Goal: Book appointment/travel/reservation

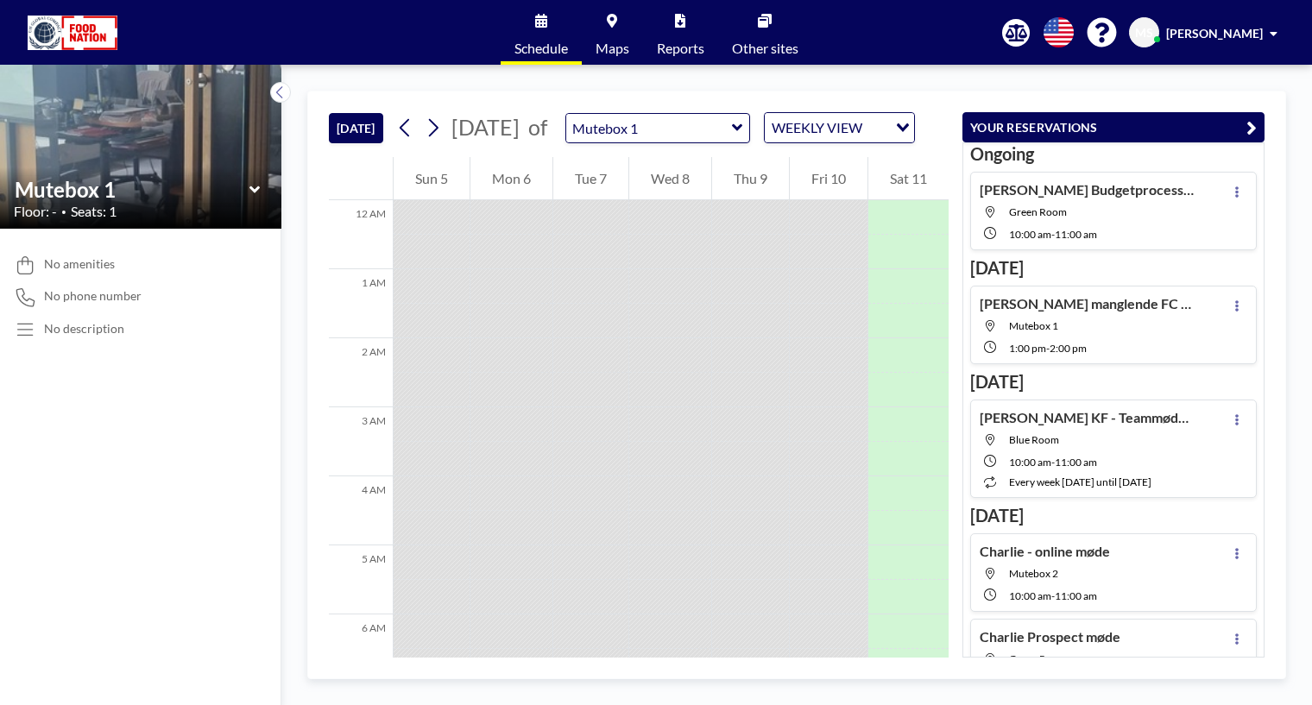
click at [743, 136] on icon at bounding box center [737, 127] width 11 height 17
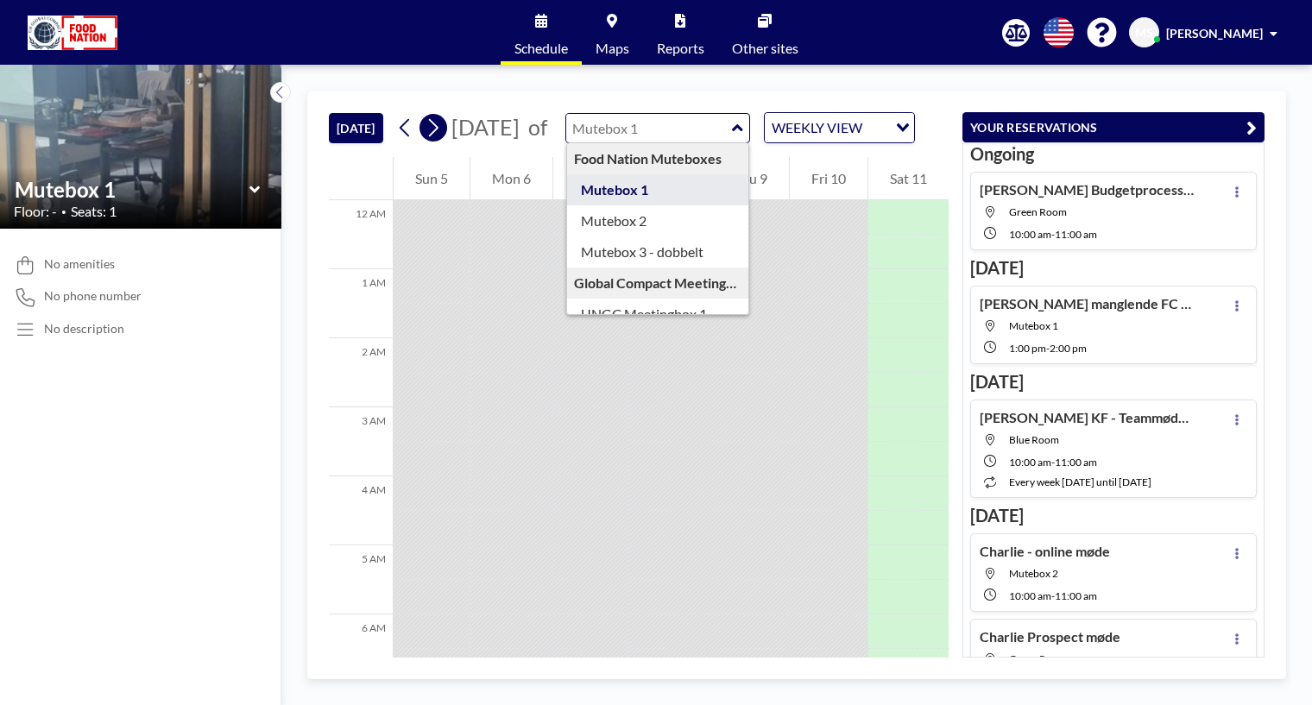
click at [436, 141] on icon at bounding box center [433, 128] width 16 height 26
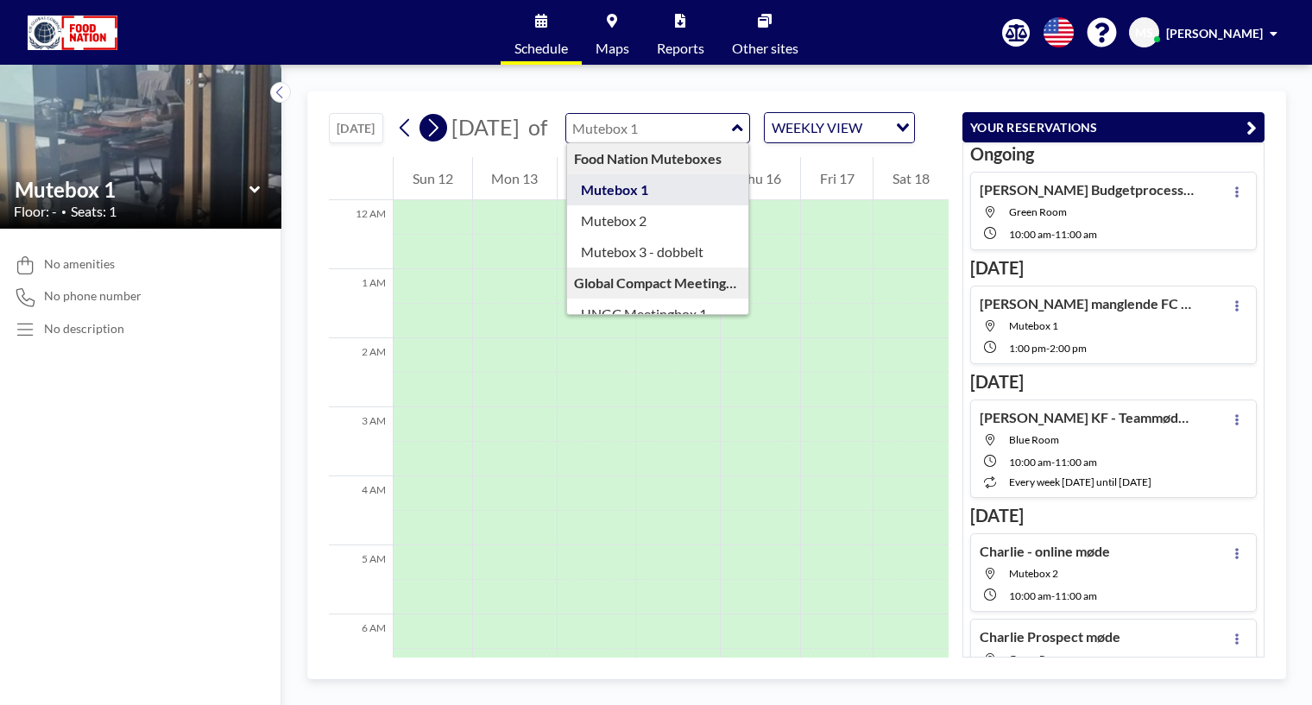
click at [436, 141] on icon at bounding box center [433, 128] width 16 height 26
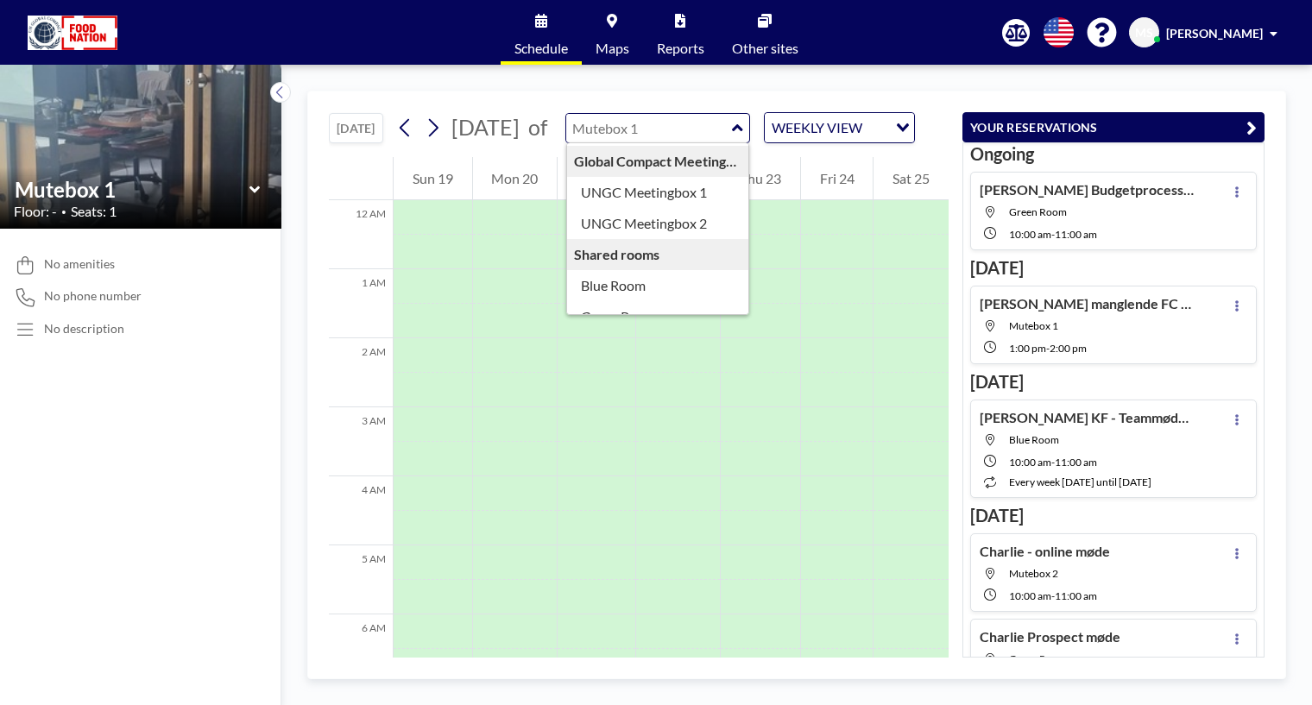
scroll to position [148, 0]
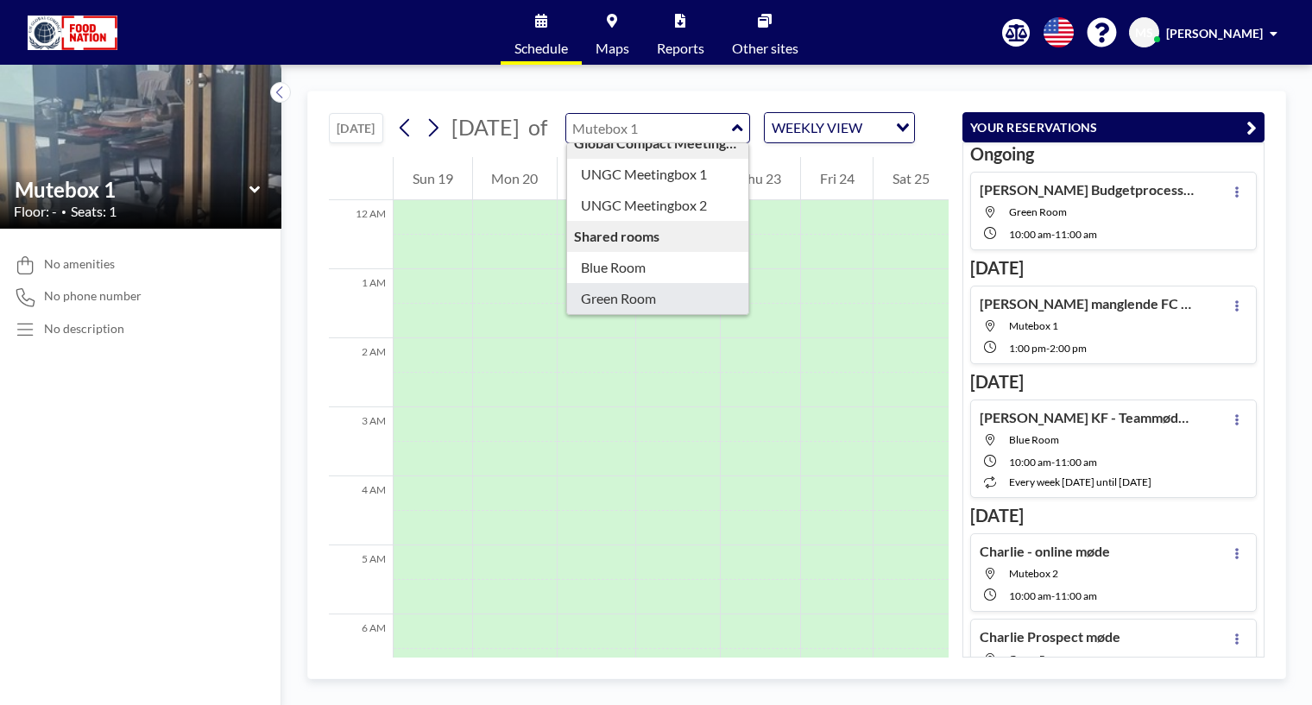
type input "Green Room"
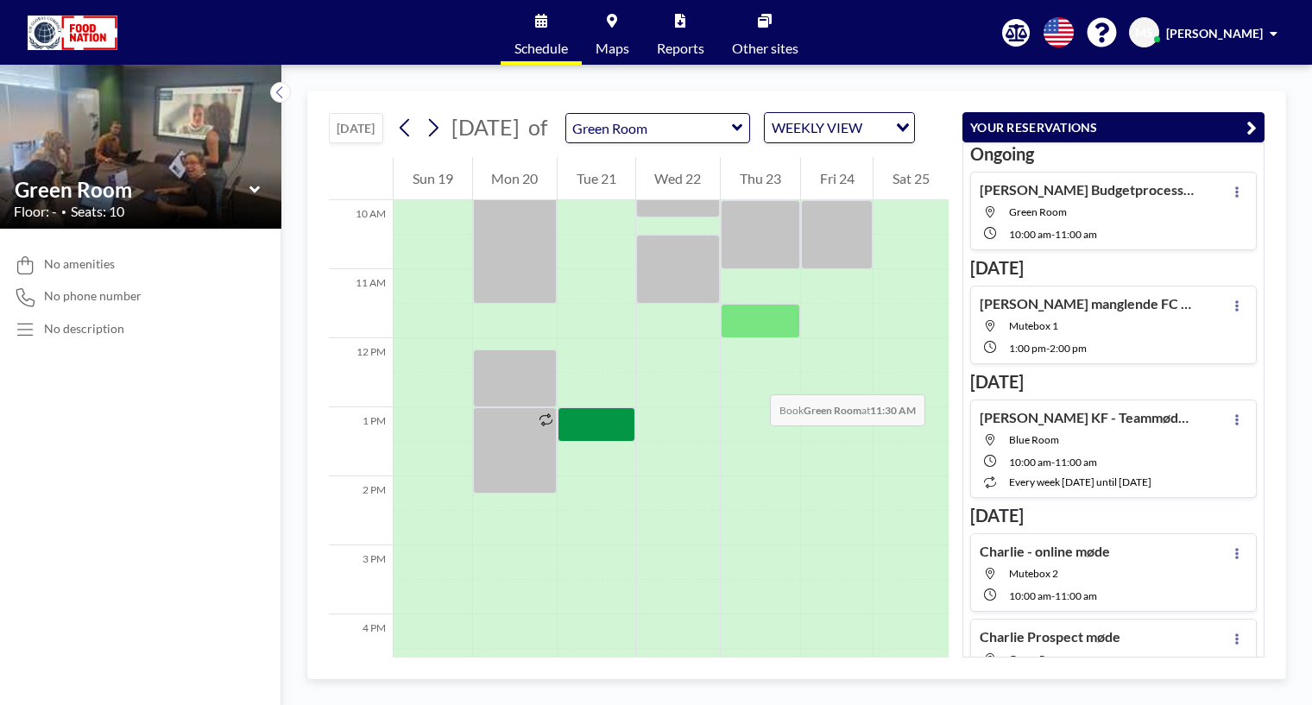
scroll to position [604, 0]
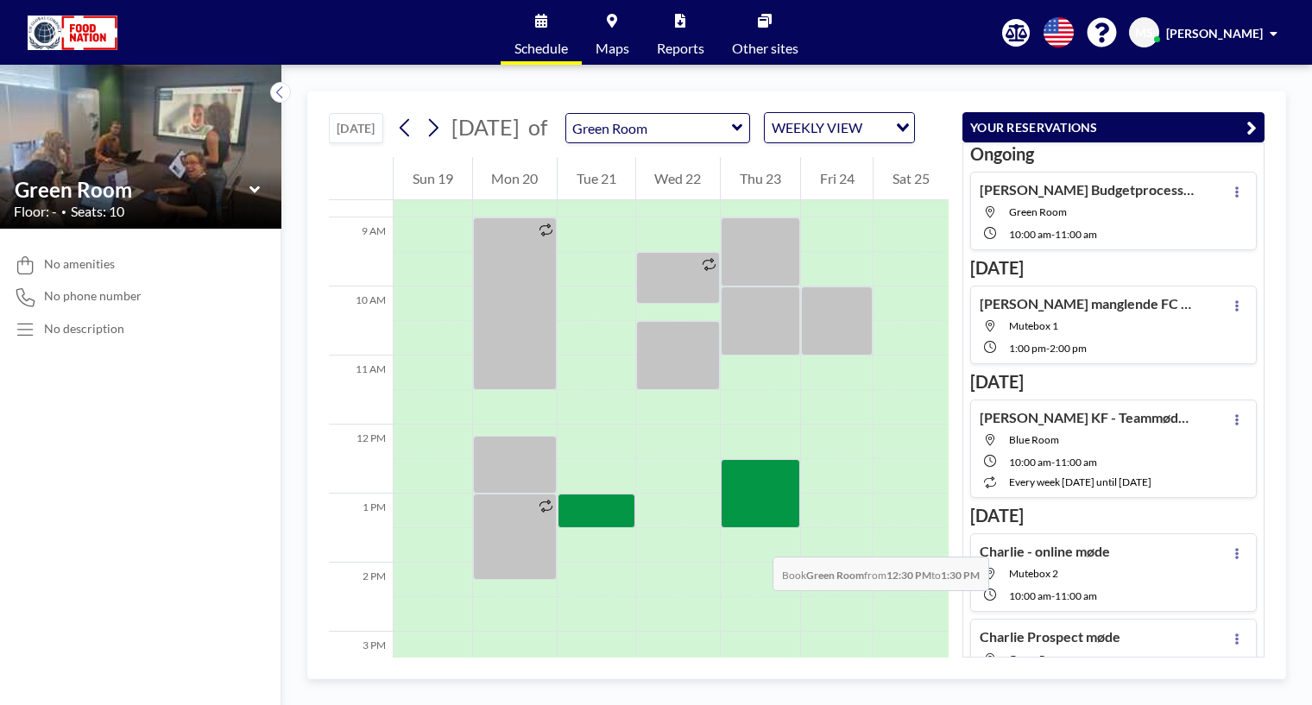
drag, startPoint x: 754, startPoint y: 494, endPoint x: 755, endPoint y: 539, distance: 45.8
click at [755, 528] on div at bounding box center [760, 493] width 79 height 69
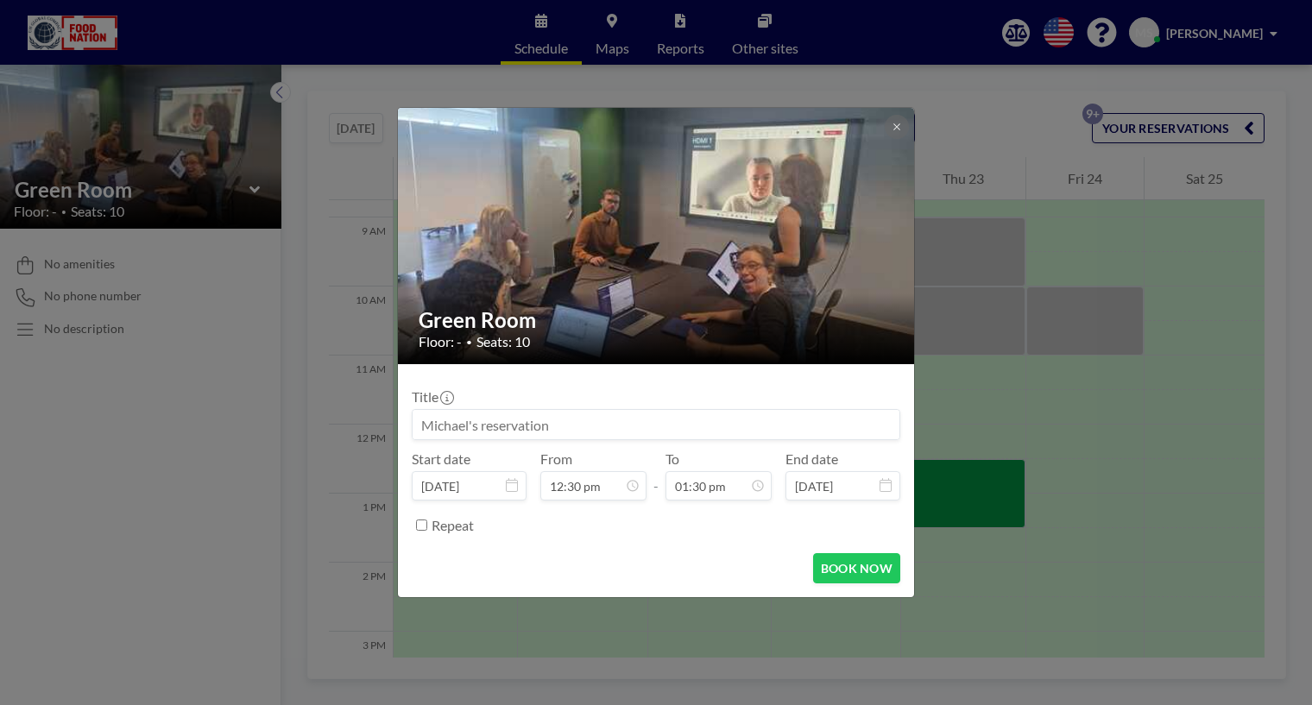
scroll to position [768, 0]
click at [580, 425] on input at bounding box center [656, 424] width 487 height 29
type input "[PERSON_NAME]"
click at [840, 562] on button "BOOK NOW" at bounding box center [856, 568] width 87 height 30
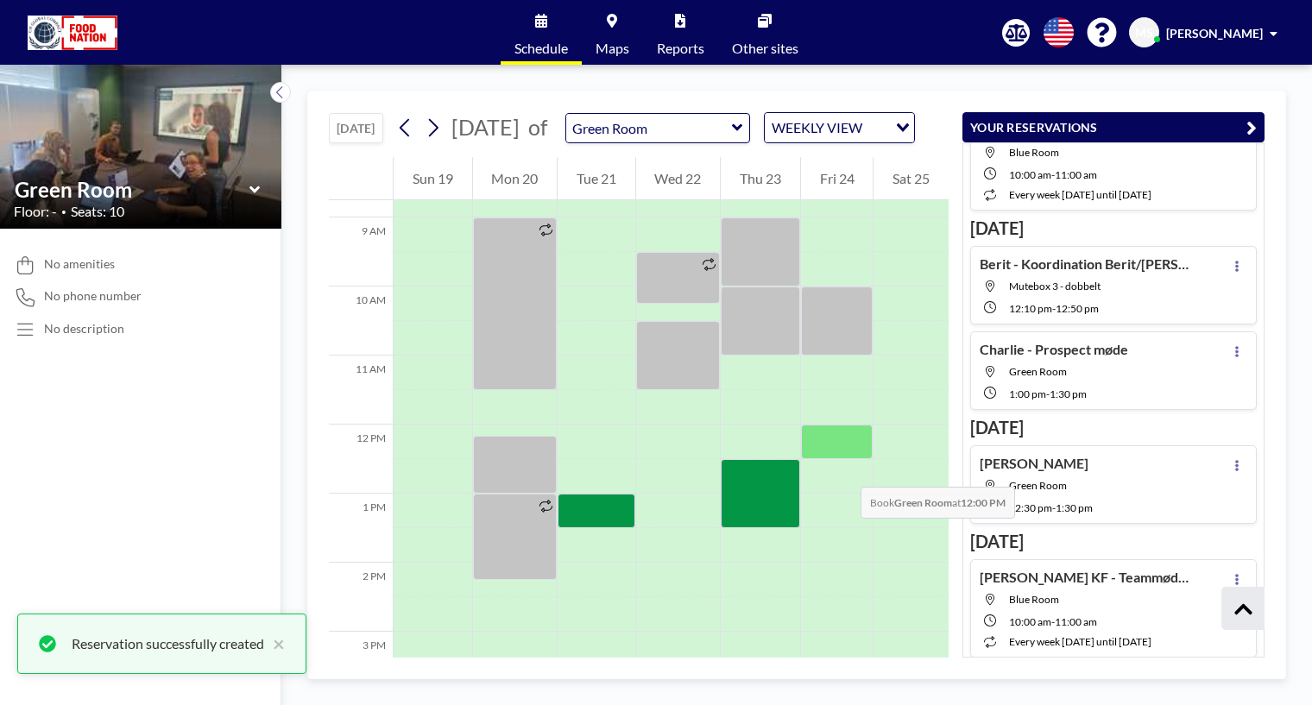
scroll to position [628, 0]
